Goal: Task Accomplishment & Management: Use online tool/utility

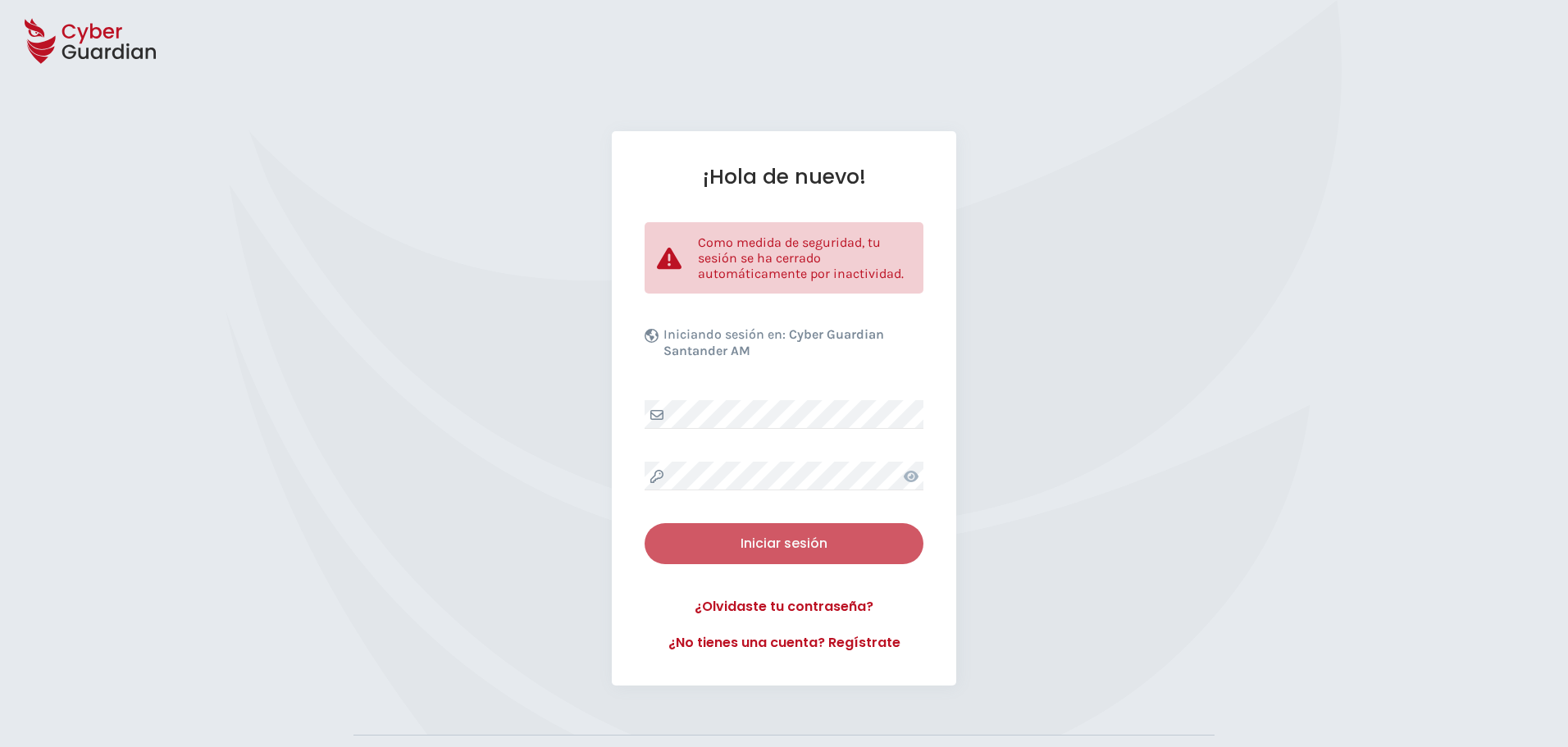
click at [836, 536] on div "Iniciar sesión" at bounding box center [784, 543] width 254 height 20
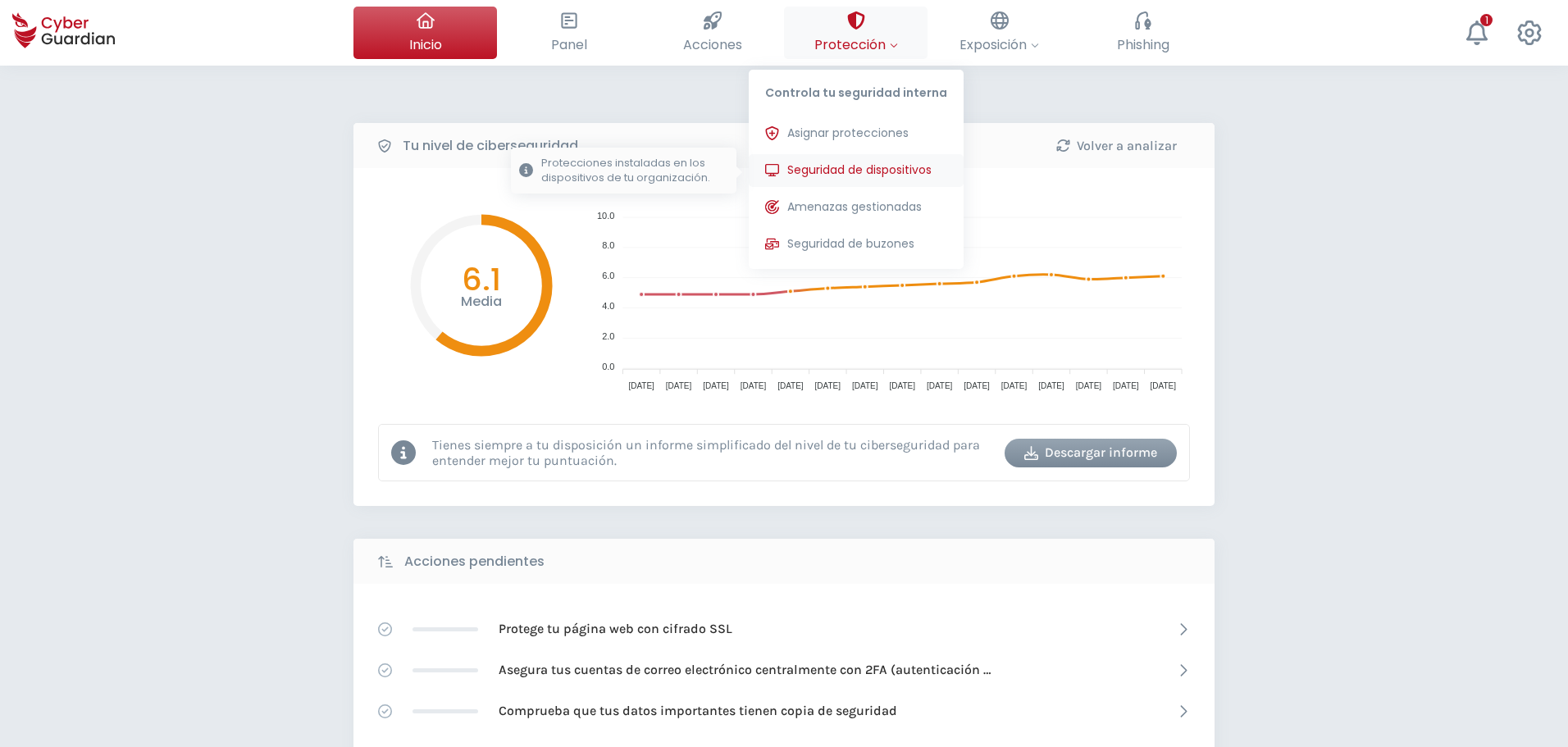
click at [854, 169] on span "Seguridad de dispositivos" at bounding box center [859, 170] width 144 height 17
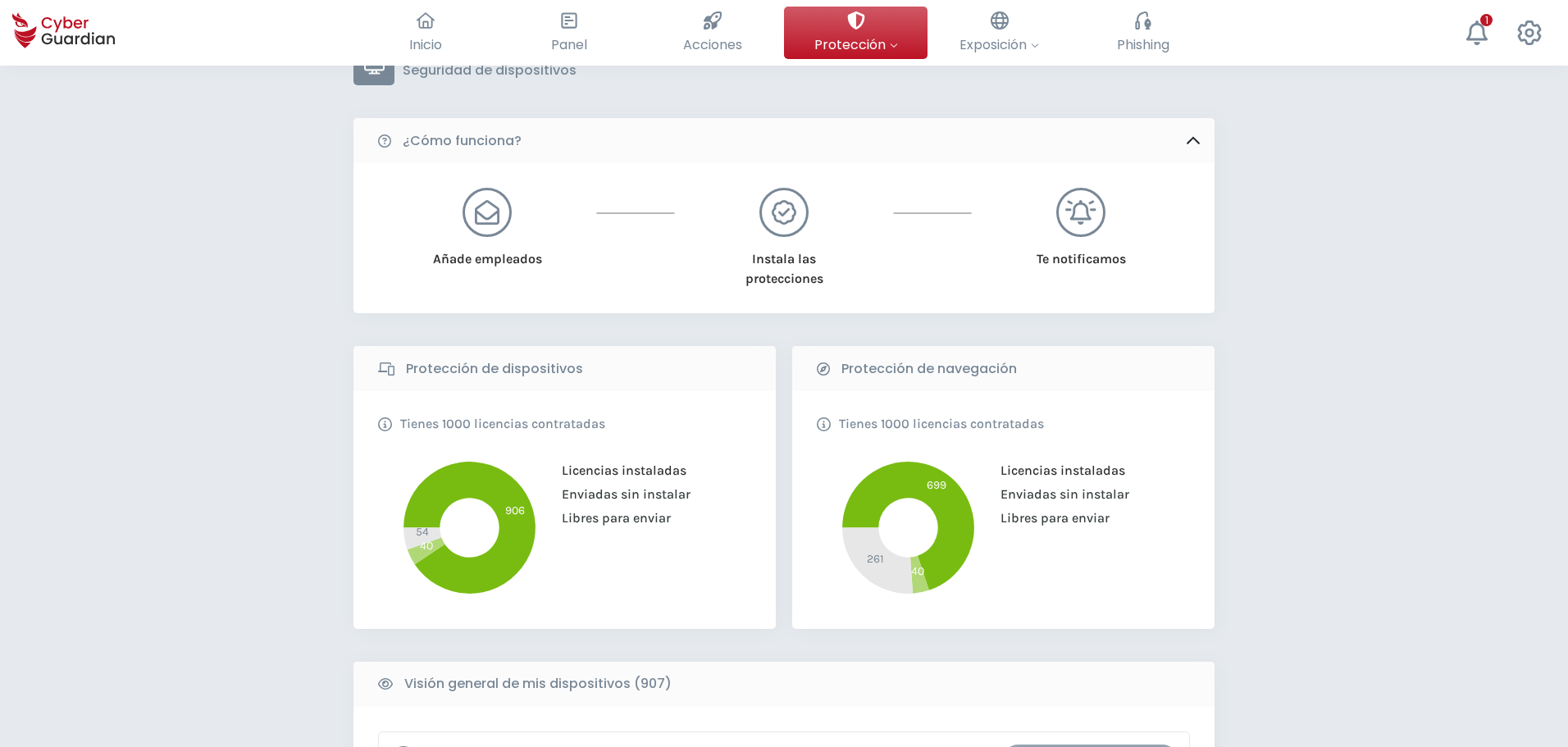
scroll to position [246, 0]
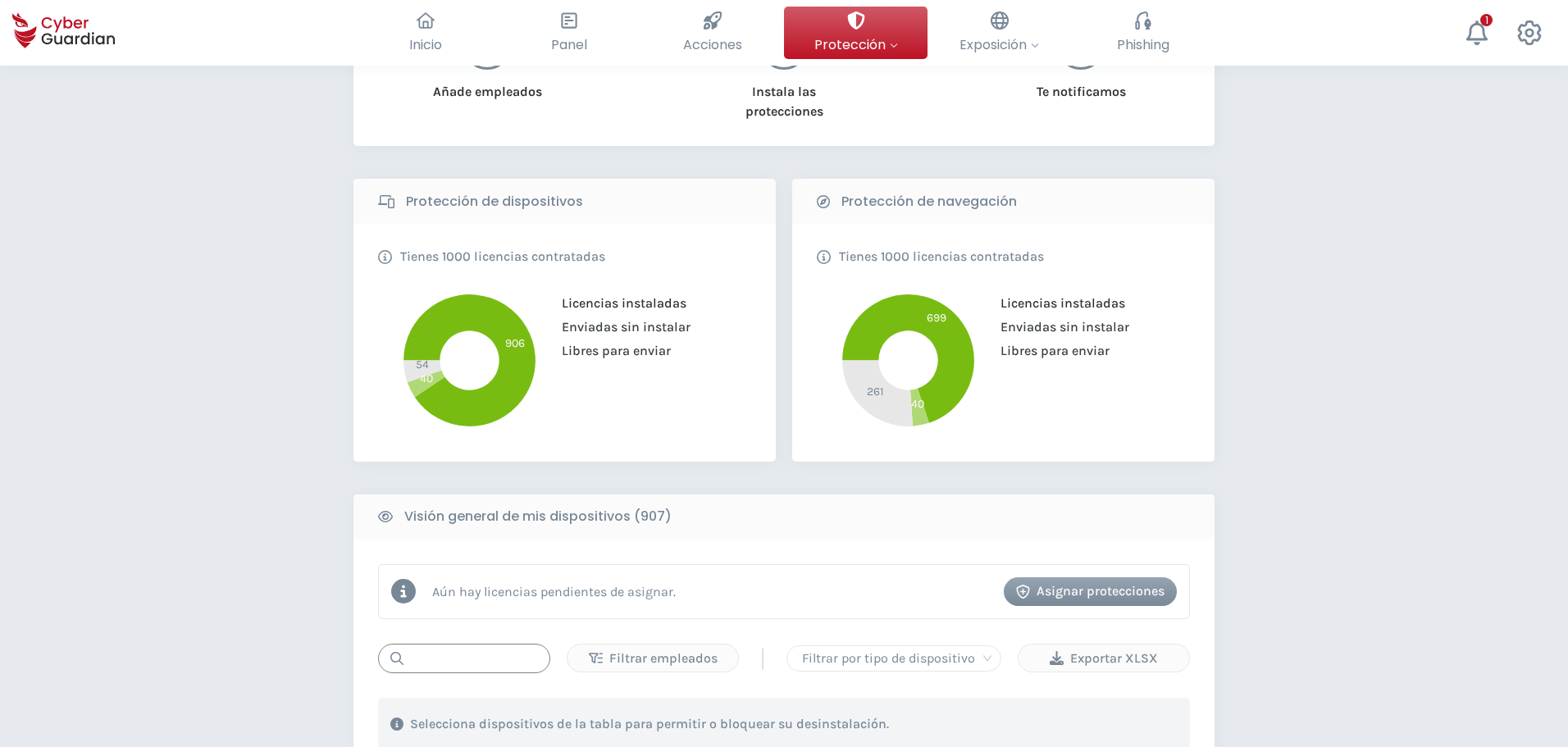
click at [465, 655] on input "text" at bounding box center [464, 659] width 172 height 30
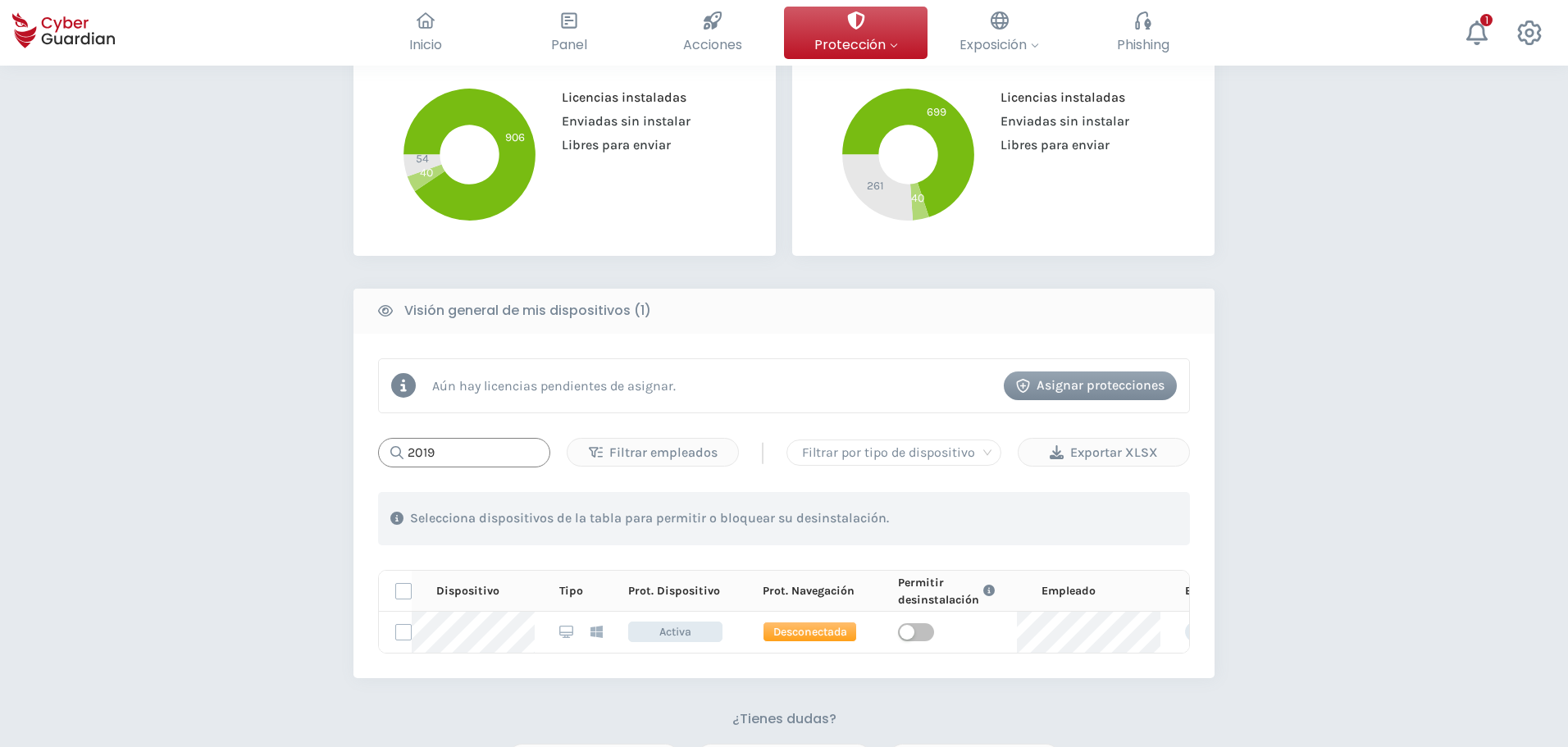
scroll to position [492, 0]
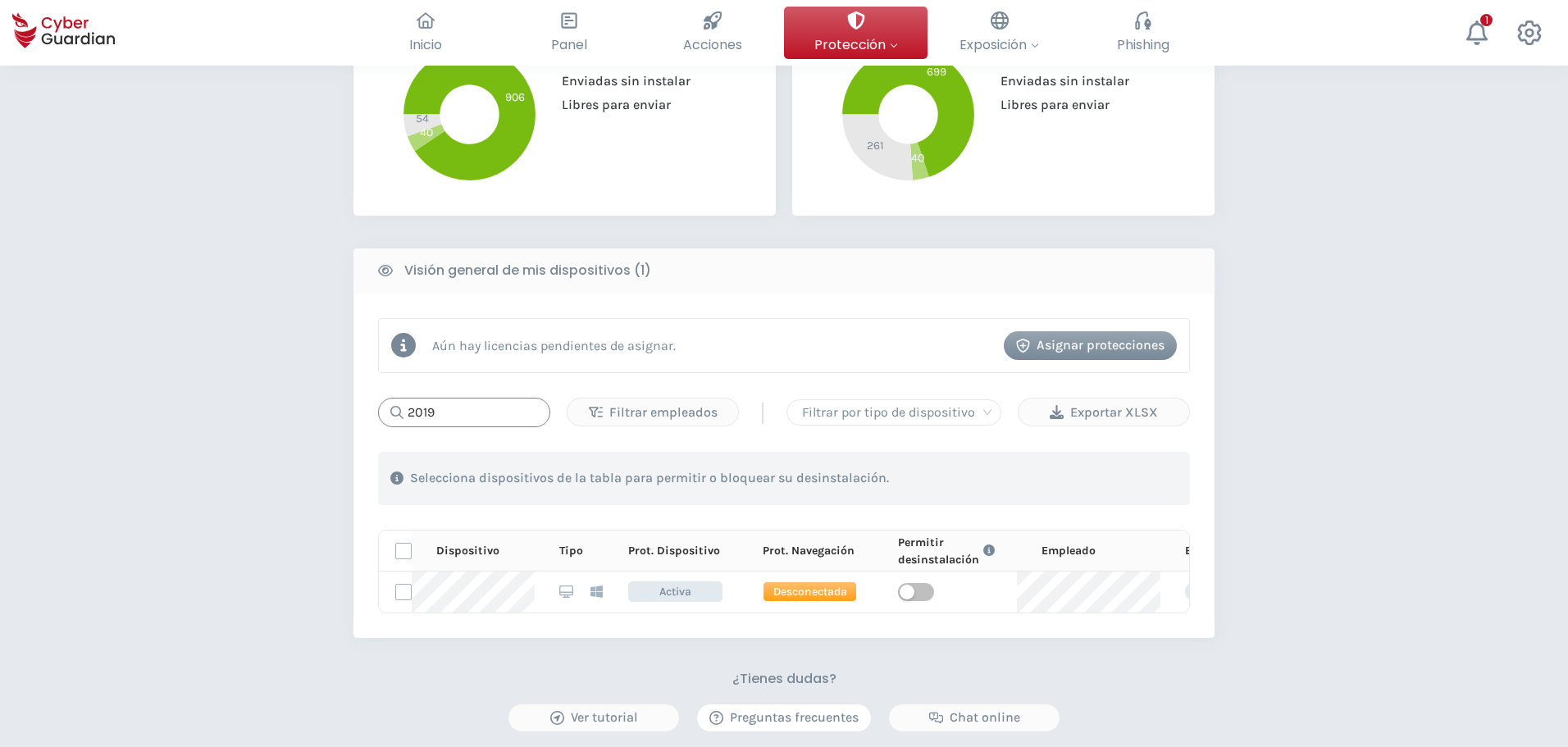
type input "2019"
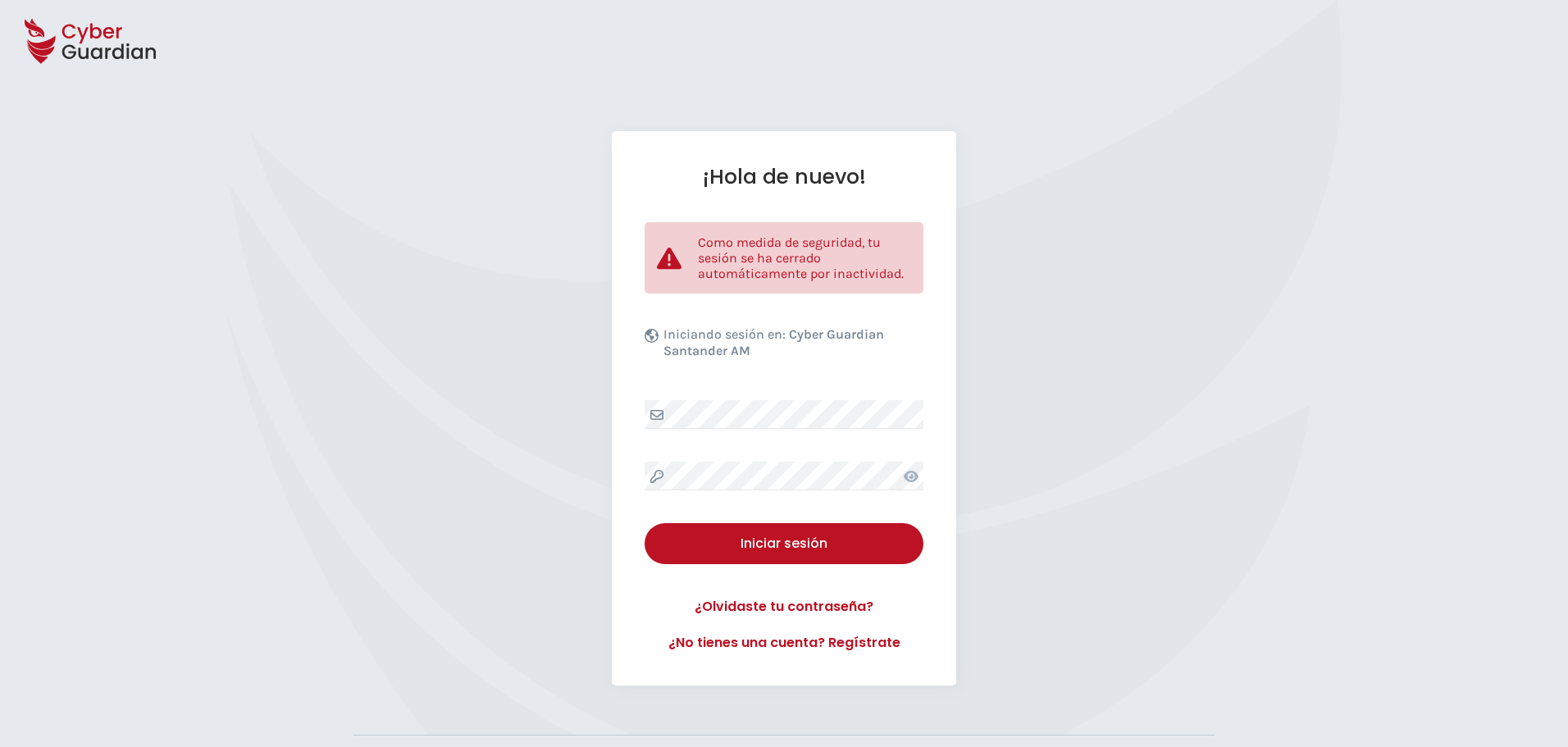
click at [509, 557] on div "¡Hola de nuevo! Como medida de seguridad, tu sesión se ha cerrado automáticamen…" at bounding box center [784, 408] width 1568 height 555
click at [410, 169] on div "¡Hola de nuevo! Como medida de seguridad, tu sesión se ha cerrado automáticamen…" at bounding box center [784, 408] width 1568 height 555
